Goal: Information Seeking & Learning: Learn about a topic

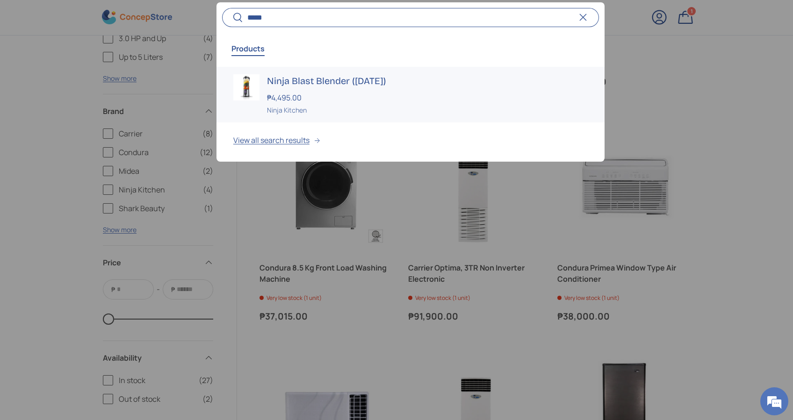
type input "*****"
click at [378, 95] on div "₱4,495.00" at bounding box center [427, 97] width 321 height 11
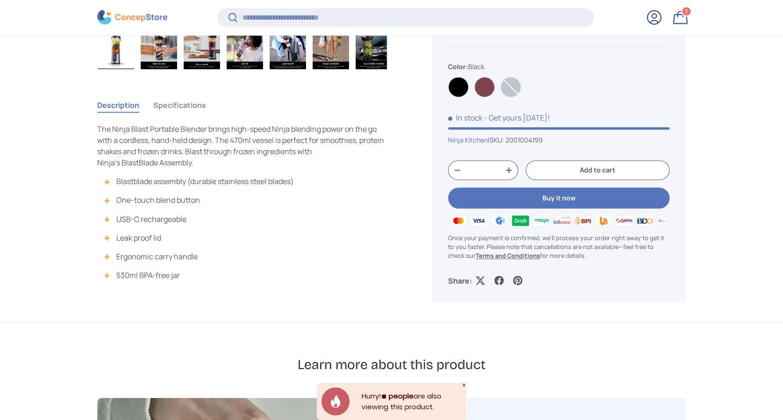
scroll to position [683, 0]
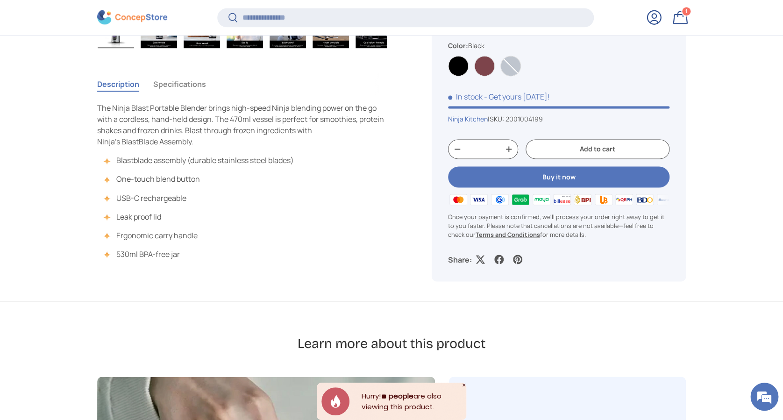
click at [178, 85] on button "Specifications" at bounding box center [179, 83] width 53 height 21
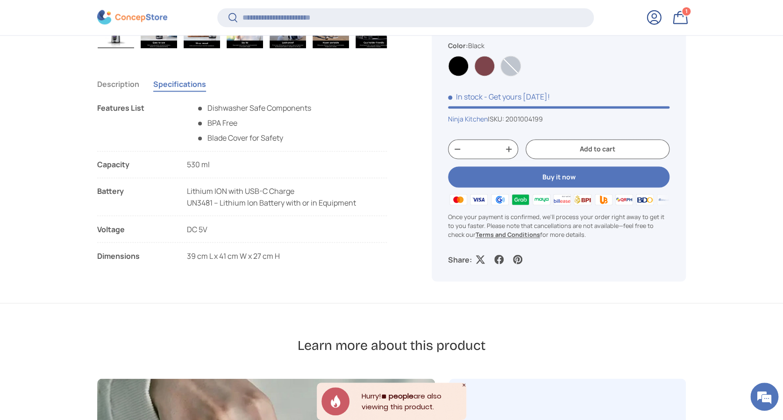
drag, startPoint x: 290, startPoint y: 258, endPoint x: 97, endPoint y: 254, distance: 193.0
click at [97, 254] on li "Dimensions 39 cm L x 41 cm W x 27 cm H" at bounding box center [242, 255] width 290 height 11
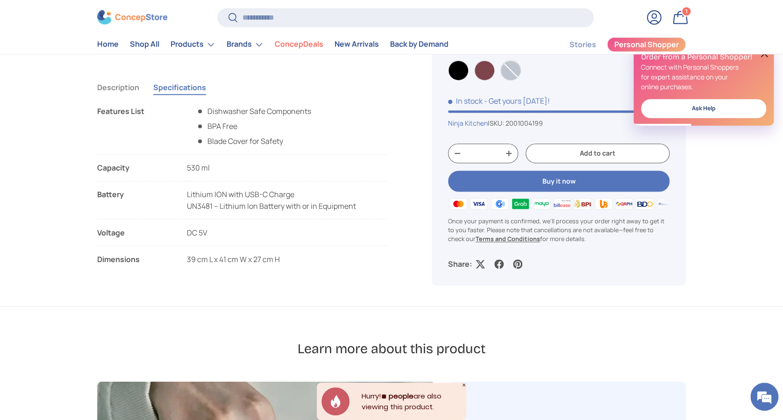
scroll to position [623, 0]
